Goal: Navigation & Orientation: Find specific page/section

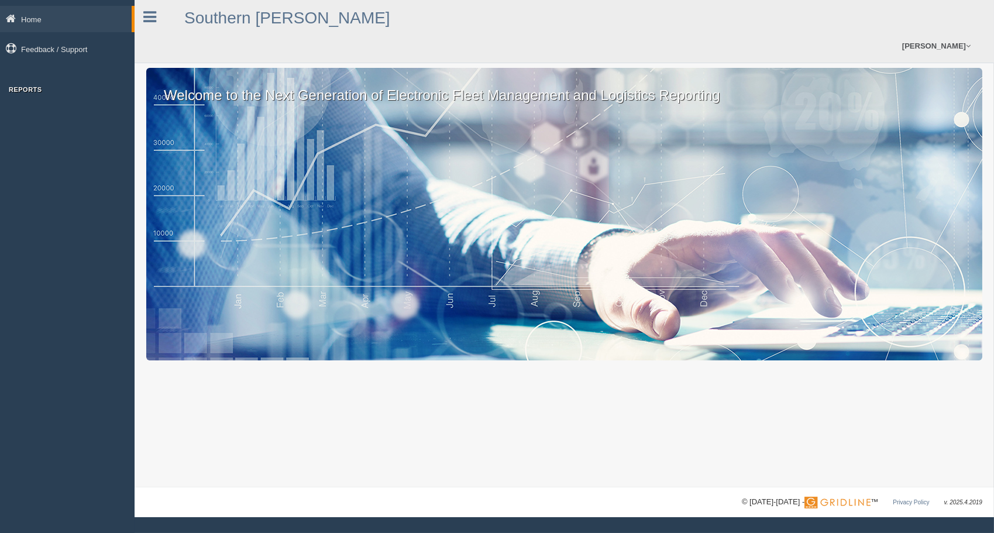
click at [32, 92] on h3 "Reports" at bounding box center [67, 89] width 135 height 7
click at [31, 95] on div "Reports" at bounding box center [67, 92] width 135 height 13
click at [29, 119] on div "Home Feedback / Support Reports" at bounding box center [67, 266] width 135 height 533
click at [147, 19] on icon at bounding box center [149, 16] width 13 height 15
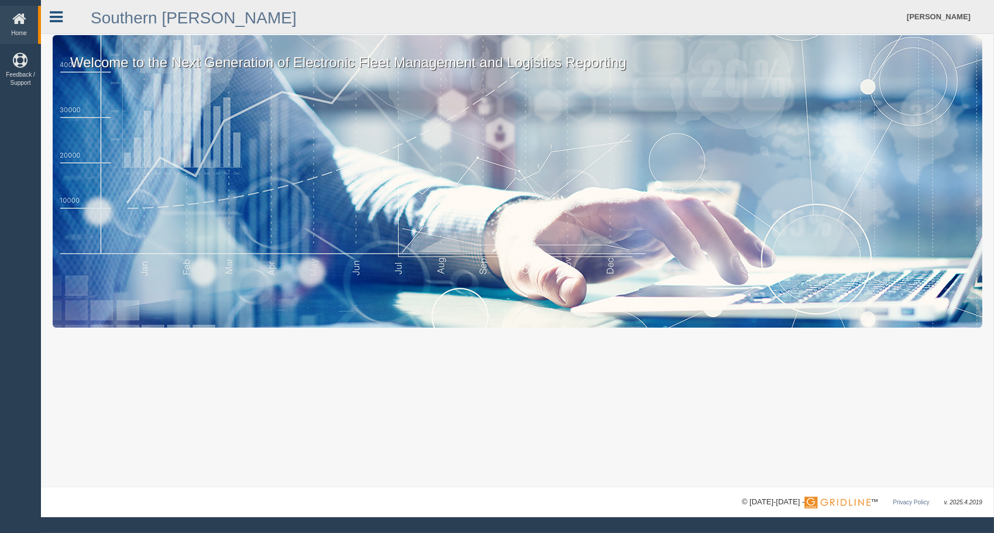
click at [63, 13] on link at bounding box center [56, 15] width 30 height 18
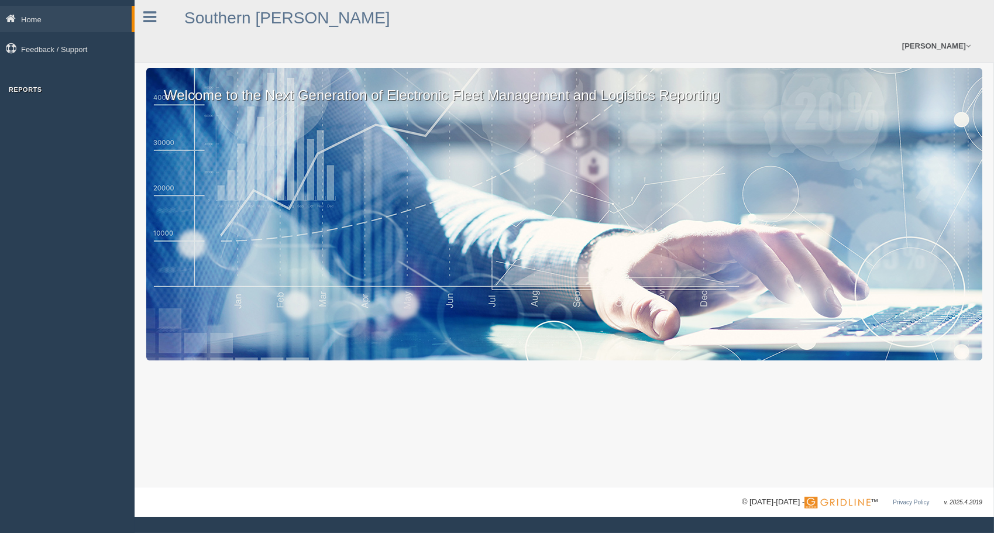
click at [29, 91] on h3 "Reports" at bounding box center [67, 89] width 135 height 7
click at [27, 106] on div "Home Feedback / Support Reports" at bounding box center [67, 266] width 135 height 533
click at [26, 82] on div "Home Feedback / Support Reports" at bounding box center [67, 52] width 135 height 93
click at [28, 98] on div "Reports" at bounding box center [67, 92] width 135 height 13
click at [29, 87] on h3 "Reports" at bounding box center [67, 89] width 135 height 7
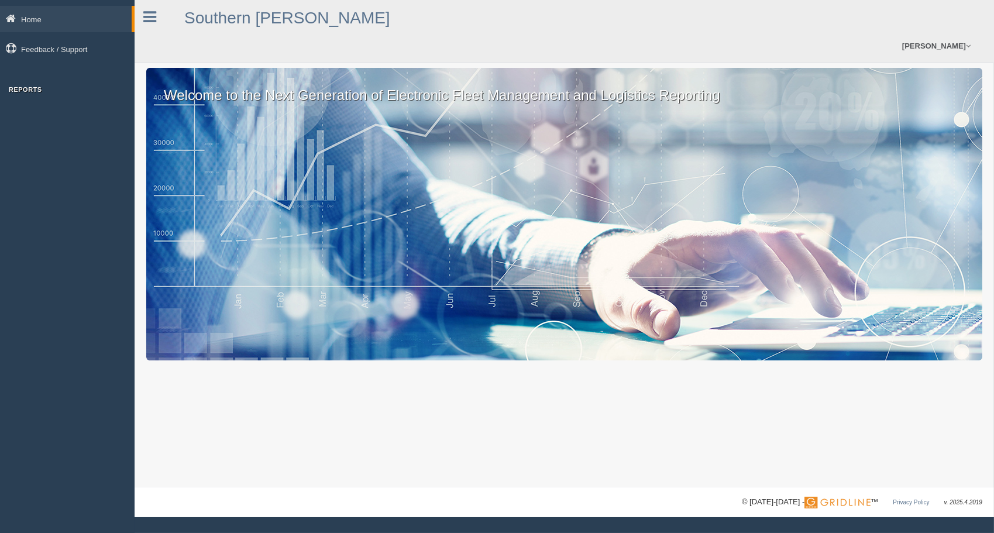
click at [22, 89] on h3 "Reports" at bounding box center [67, 89] width 135 height 7
click at [23, 96] on div "Reports" at bounding box center [67, 92] width 135 height 13
click at [25, 101] on div "Home Feedback / Support Reports" at bounding box center [67, 266] width 135 height 533
click at [27, 86] on h3 "Reports" at bounding box center [67, 89] width 135 height 7
drag, startPoint x: 29, startPoint y: 106, endPoint x: 35, endPoint y: 78, distance: 28.2
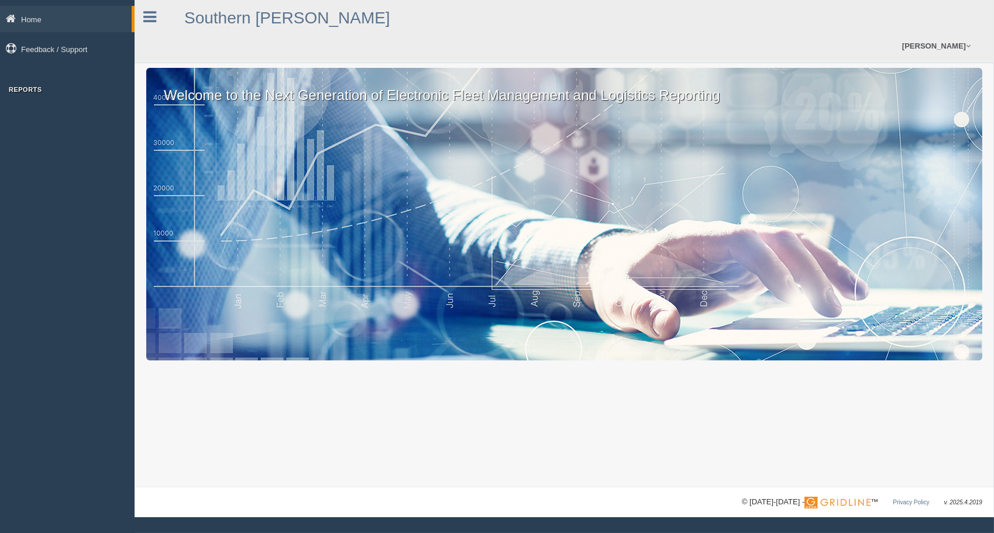
click at [30, 98] on div "Home Feedback / Support Reports" at bounding box center [67, 266] width 135 height 533
drag, startPoint x: 36, startPoint y: 74, endPoint x: 9, endPoint y: 112, distance: 47.0
click at [35, 76] on div "Home Feedback / Support Reports" at bounding box center [67, 52] width 135 height 93
click at [0, 128] on html "Home Feedback / Support Reports Southern [PERSON_NAME] [PERSON_NAME] Feedback/S…" at bounding box center [497, 266] width 994 height 533
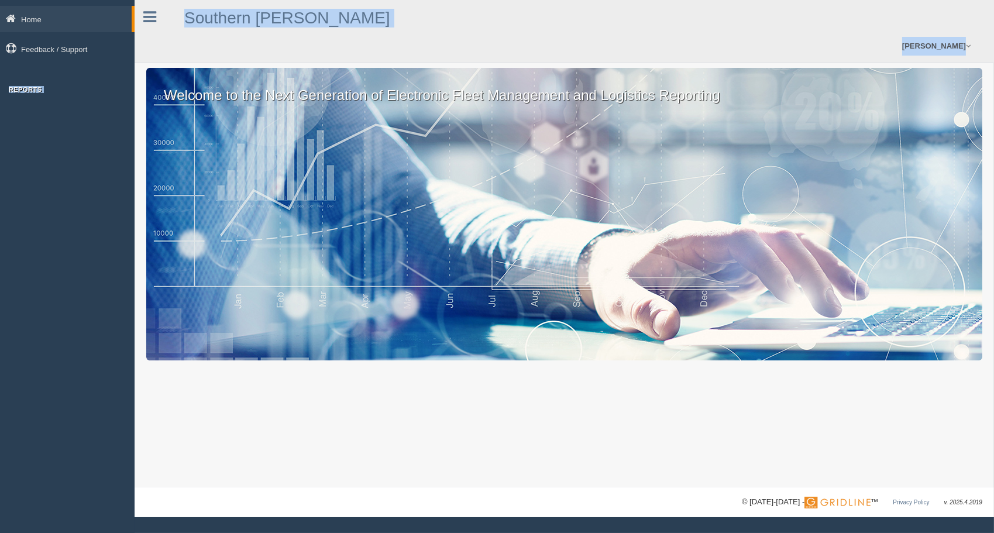
copy div "Reports Southern [PERSON_NAME] [PERSON_NAME] Feedback/Support Log Off"
